Goal: Transaction & Acquisition: Purchase product/service

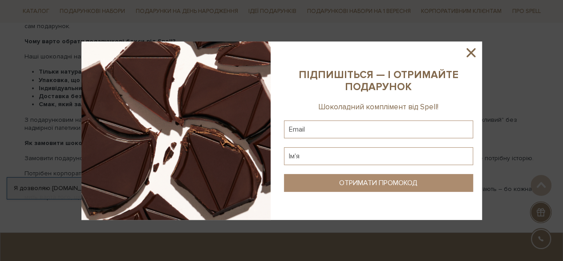
scroll to position [1541, 0]
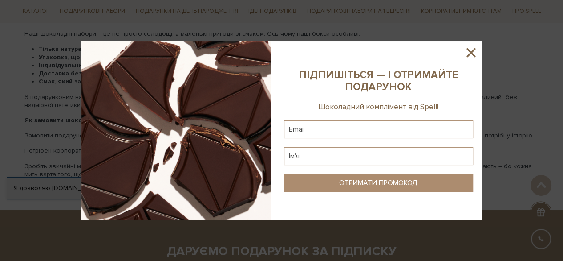
click at [477, 64] on sys-column-static at bounding box center [378, 130] width 207 height 178
click at [452, 49] on sys-column-static at bounding box center [378, 130] width 207 height 178
click at [464, 56] on icon at bounding box center [471, 52] width 15 height 15
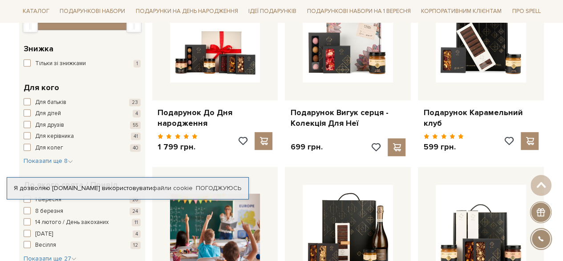
scroll to position [196, 0]
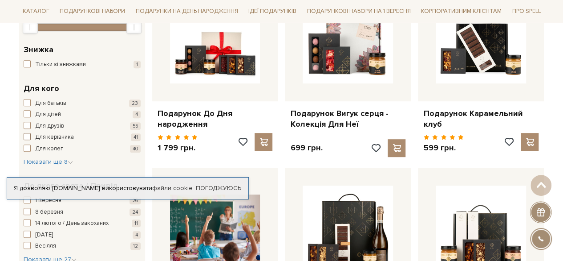
click at [26, 133] on span "button" at bounding box center [27, 136] width 7 height 7
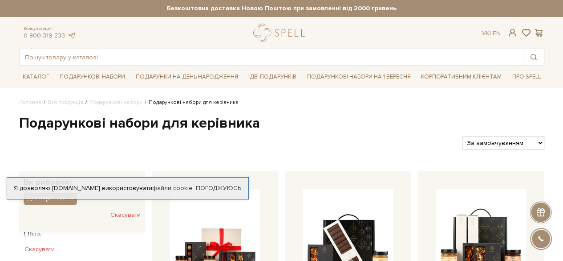
scroll to position [4, 0]
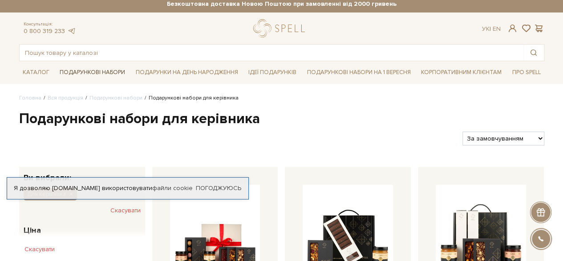
click at [109, 73] on link "Подарункові набори" at bounding box center [92, 72] width 73 height 14
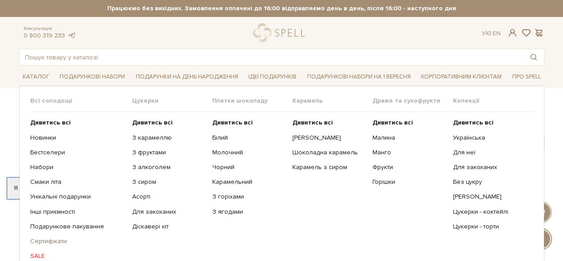
click at [63, 237] on link "Сертифікати" at bounding box center [77, 241] width 95 height 8
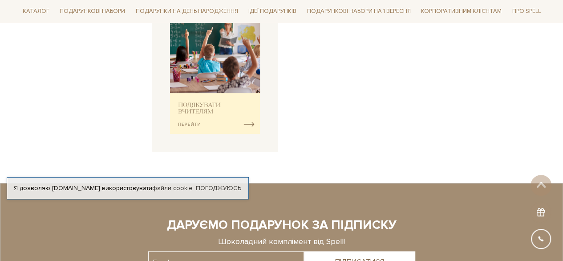
scroll to position [363, 0]
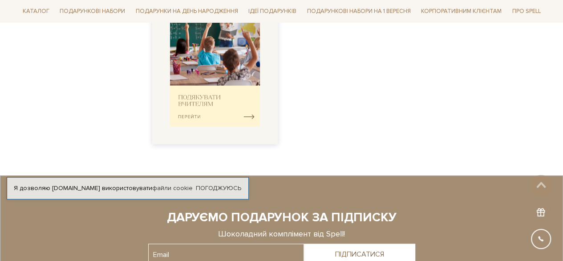
click at [191, 98] on img at bounding box center [215, 63] width 90 height 125
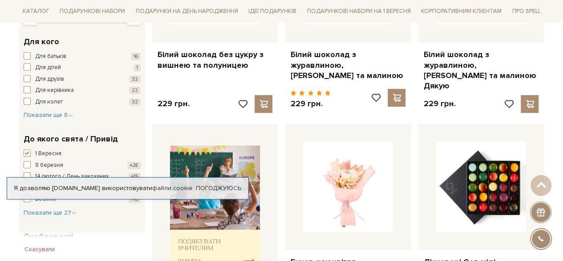
scroll to position [257, 0]
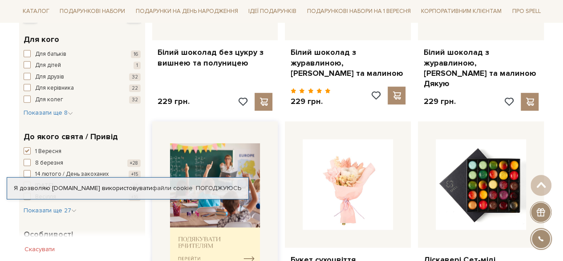
click at [251, 245] on img at bounding box center [215, 205] width 90 height 125
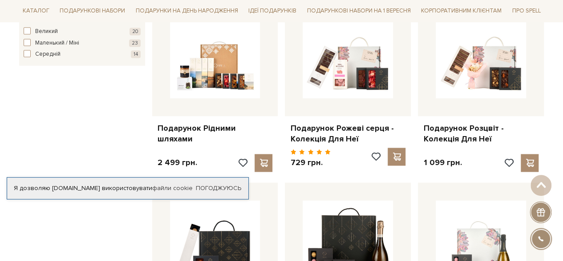
scroll to position [560, 0]
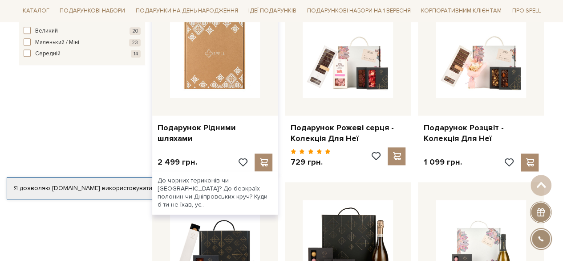
click at [236, 95] on img at bounding box center [215, 52] width 90 height 90
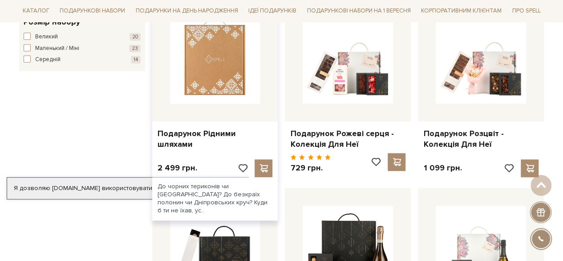
scroll to position [551, 0]
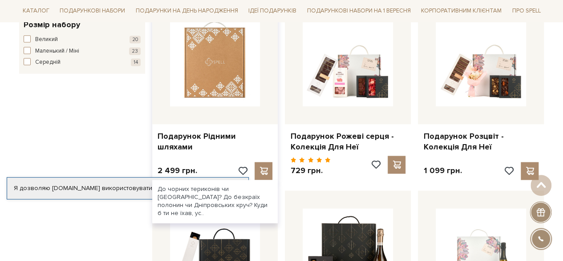
click at [231, 102] on img at bounding box center [215, 61] width 90 height 90
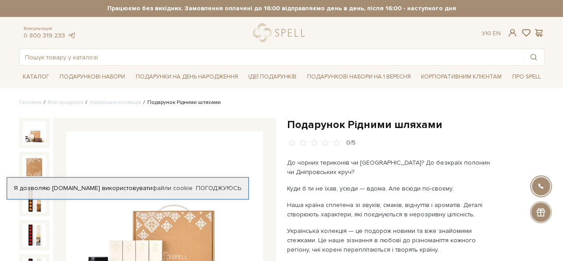
click at [341, 195] on div "До чорних териконів чи [GEOGRAPHIC_DATA]? До безкраїх полонин чи Дніпровських к…" at bounding box center [391, 206] width 209 height 96
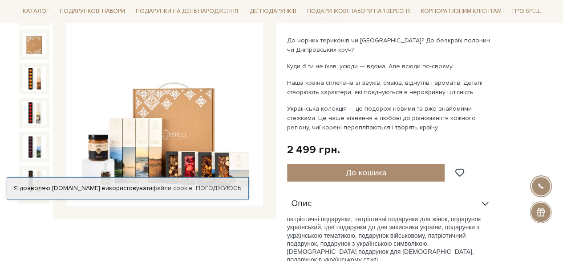
scroll to position [121, 0]
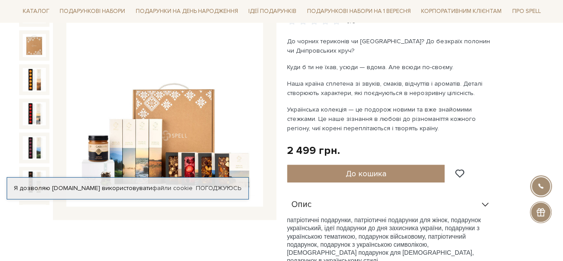
click at [214, 150] on img at bounding box center [164, 108] width 197 height 197
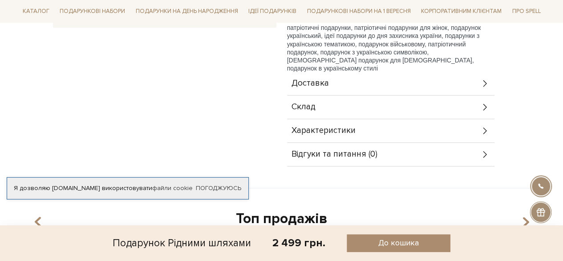
scroll to position [298, 0]
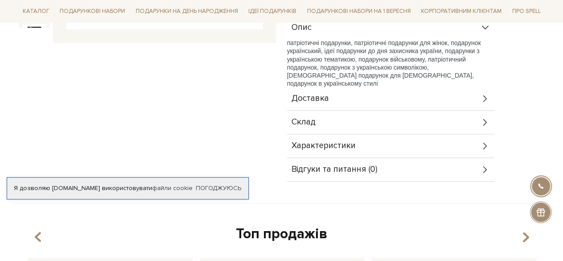
click at [427, 120] on div "Склад" at bounding box center [391, 121] width 208 height 23
